Goal: Transaction & Acquisition: Purchase product/service

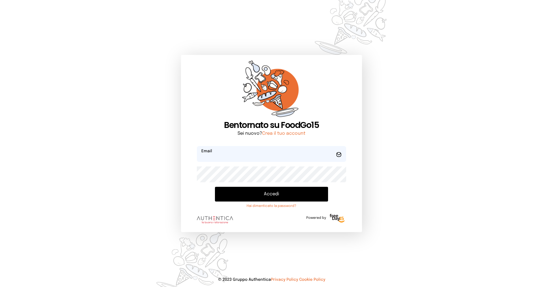
type input "**********"
click at [260, 198] on button "Accedi" at bounding box center [271, 194] width 113 height 15
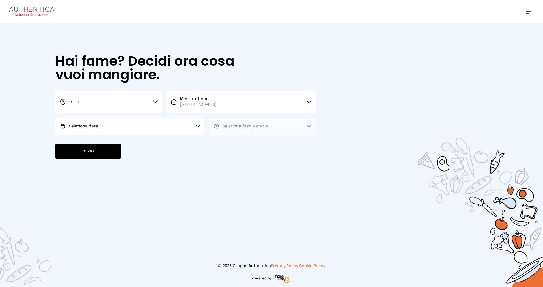
click at [113, 126] on button "Seleziona data" at bounding box center [129, 126] width 149 height 17
click at [97, 140] on span "[DATE], [DATE]" at bounding box center [83, 142] width 28 height 6
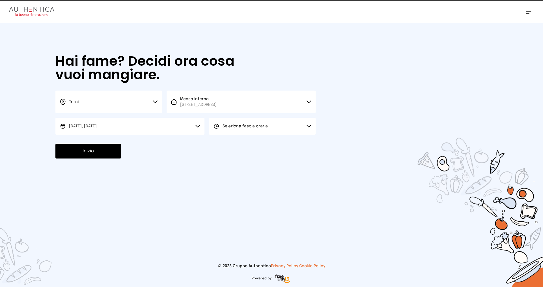
click at [231, 125] on span "Seleziona fascia oraria" at bounding box center [245, 126] width 45 height 4
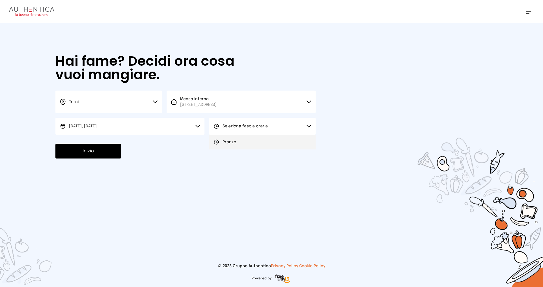
click at [229, 142] on span "Pranzo" at bounding box center [230, 142] width 14 height 6
click at [95, 152] on button "Inizia" at bounding box center [88, 151] width 66 height 15
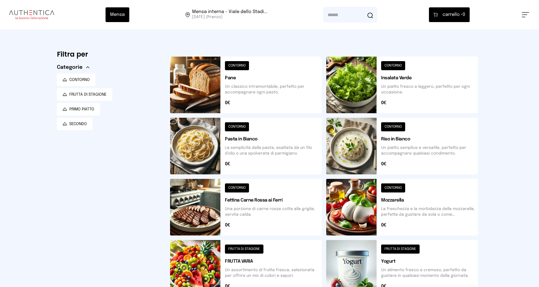
click at [432, 146] on button at bounding box center [402, 146] width 152 height 57
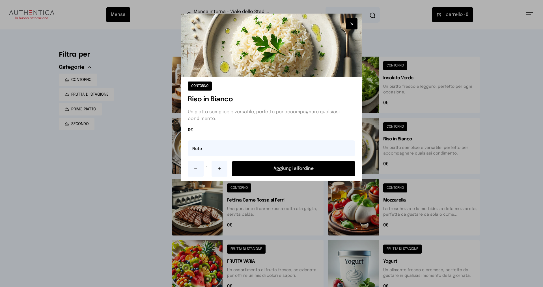
click at [308, 167] on button "Aggiungi all'ordine" at bounding box center [293, 168] width 123 height 15
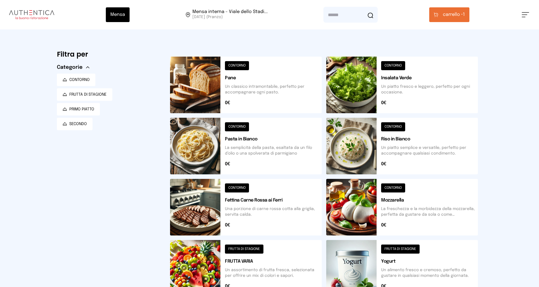
click at [445, 13] on span "carrello •" at bounding box center [453, 14] width 20 height 7
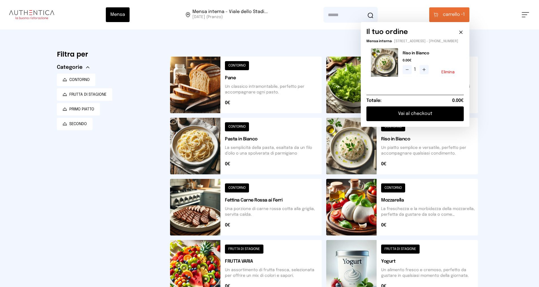
click at [403, 120] on button "Vai al checkout" at bounding box center [414, 113] width 97 height 15
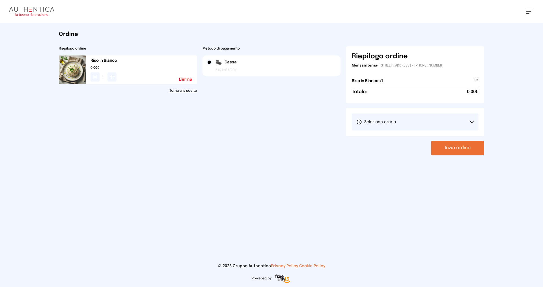
click at [355, 122] on button "Seleziona orario" at bounding box center [415, 121] width 127 height 17
click at [381, 136] on span "1° Turno (13:00 - 15:00)" at bounding box center [377, 138] width 43 height 6
click at [462, 150] on button "Invia ordine" at bounding box center [457, 148] width 53 height 15
